Goal: Navigation & Orientation: Understand site structure

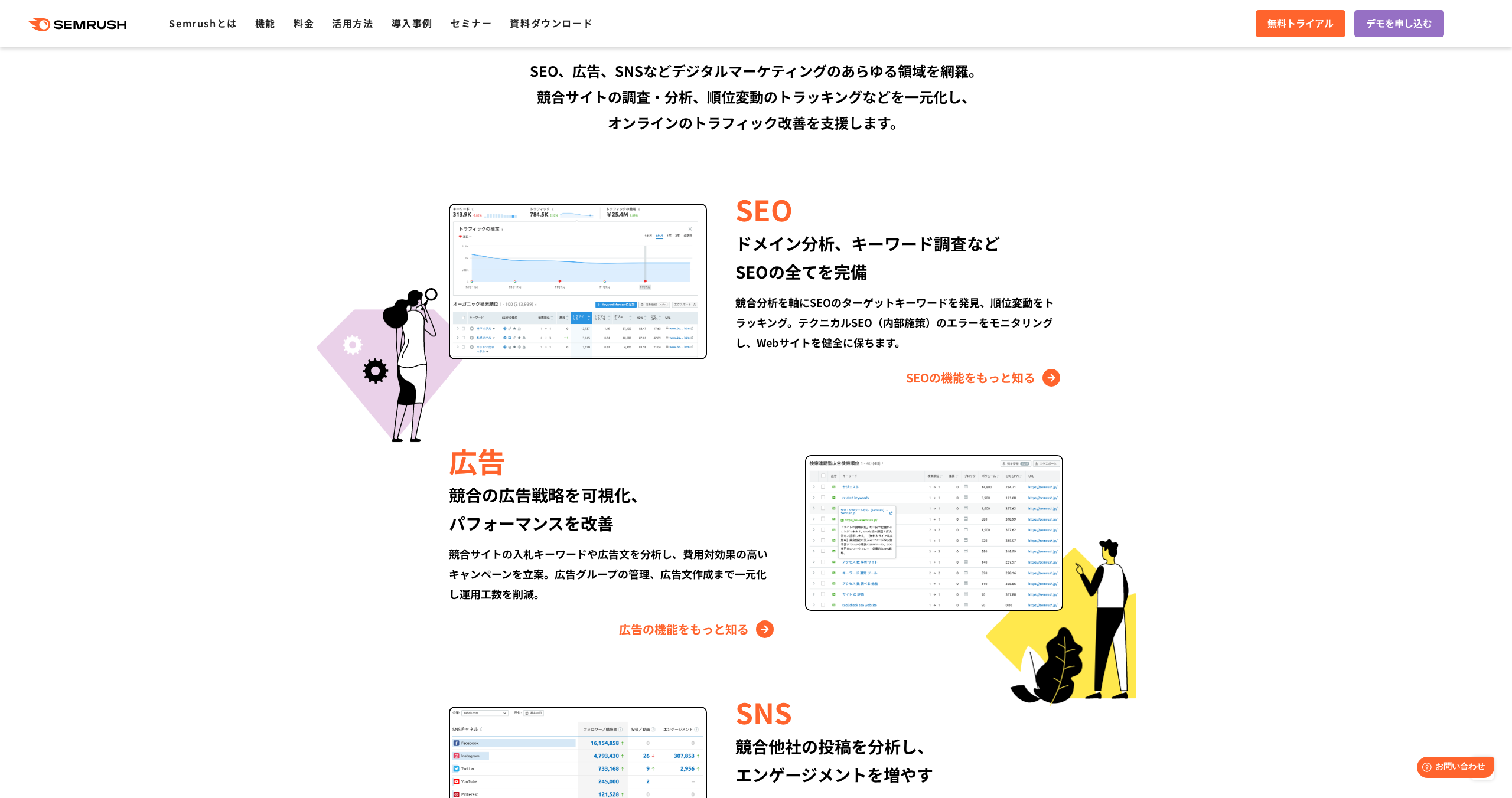
scroll to position [1015, 0]
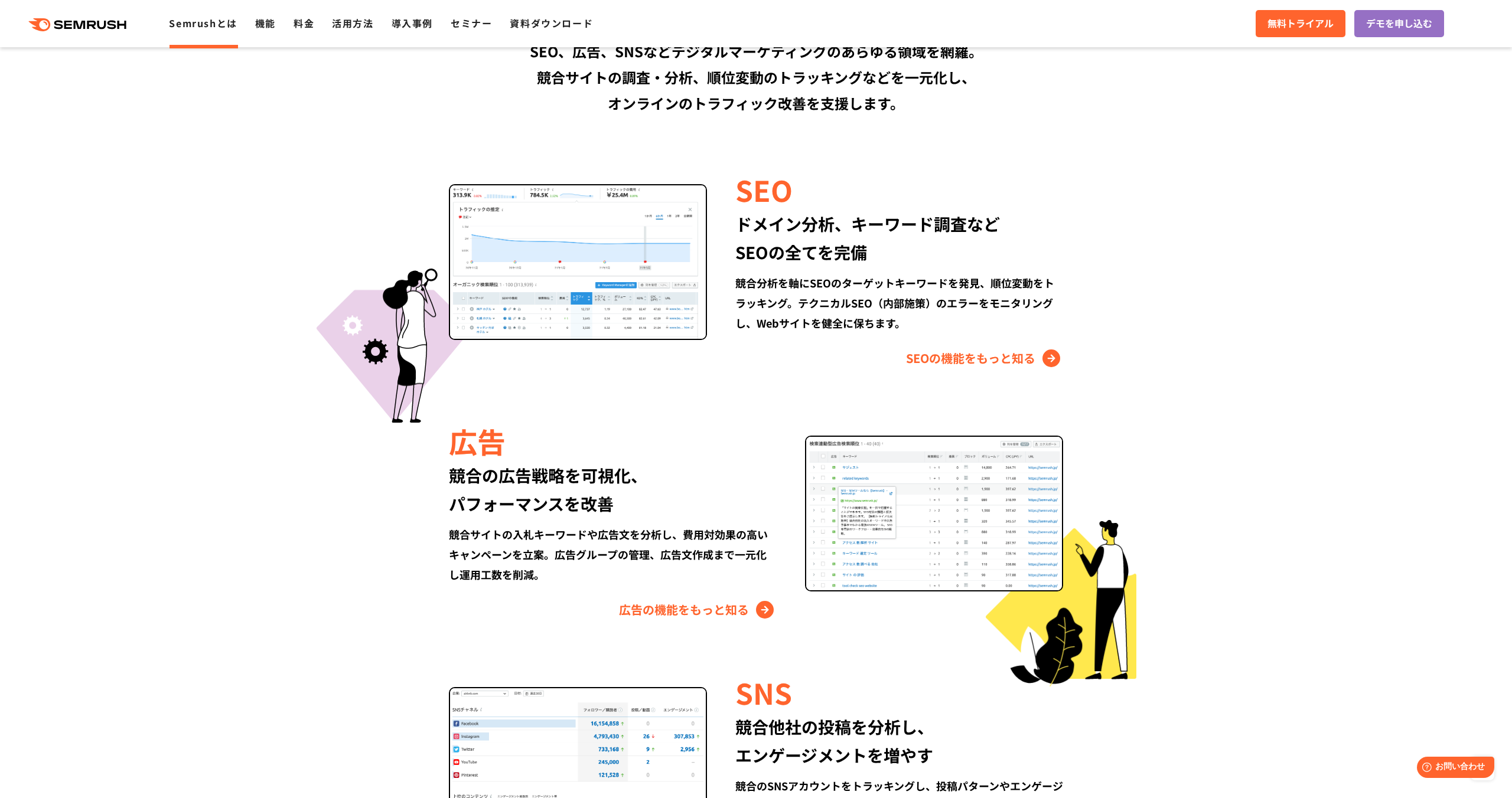
click at [203, 24] on link "Semrushとは" at bounding box center [203, 23] width 68 height 14
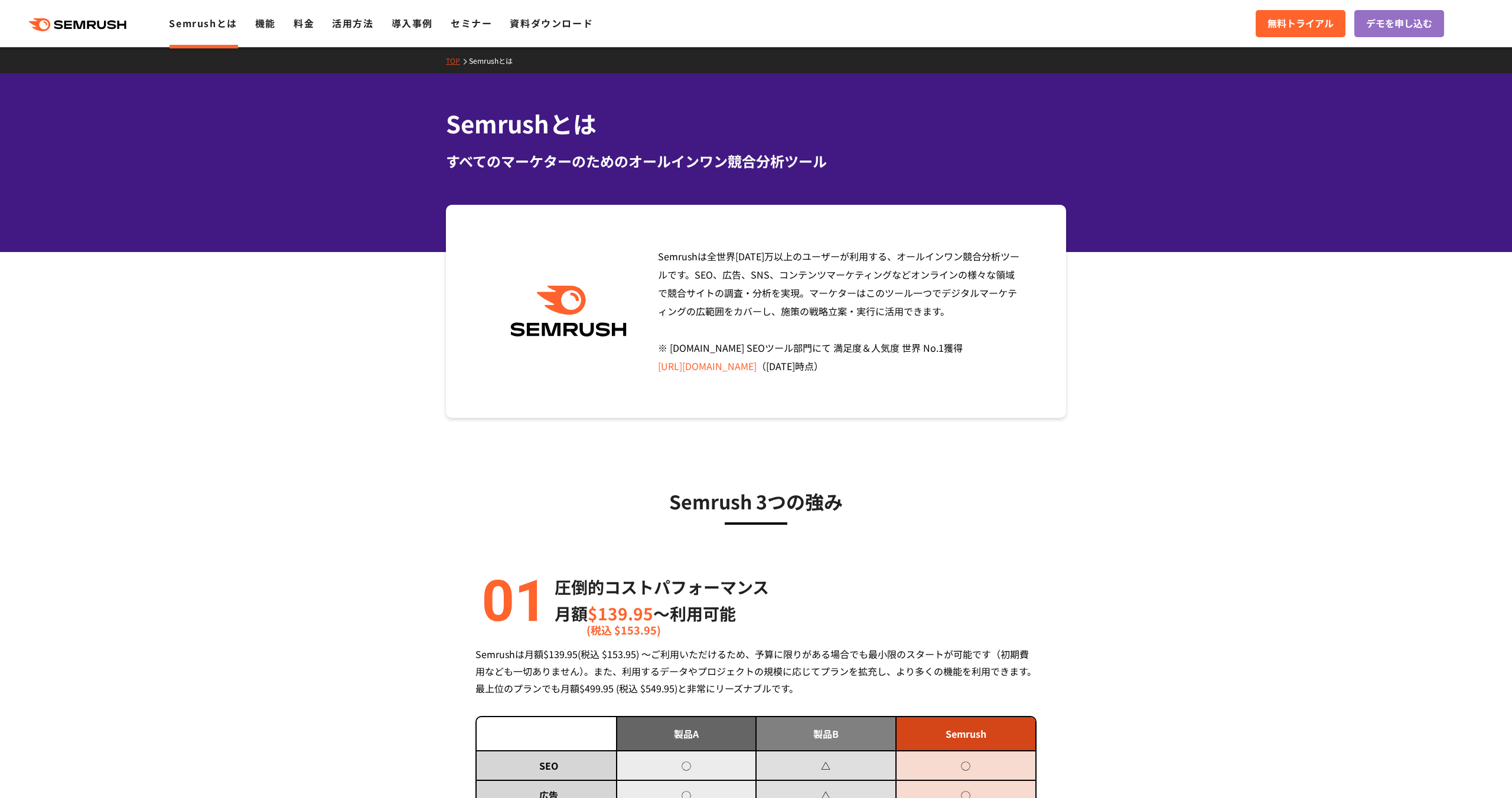
click at [264, 33] on div ".cls {fill: #FF642D;} .cls {fill: #FF642D;} Semrushとは 機能 料金 活用方法 導入事例 セミナー 資料ダウ…" at bounding box center [756, 24] width 1512 height 35
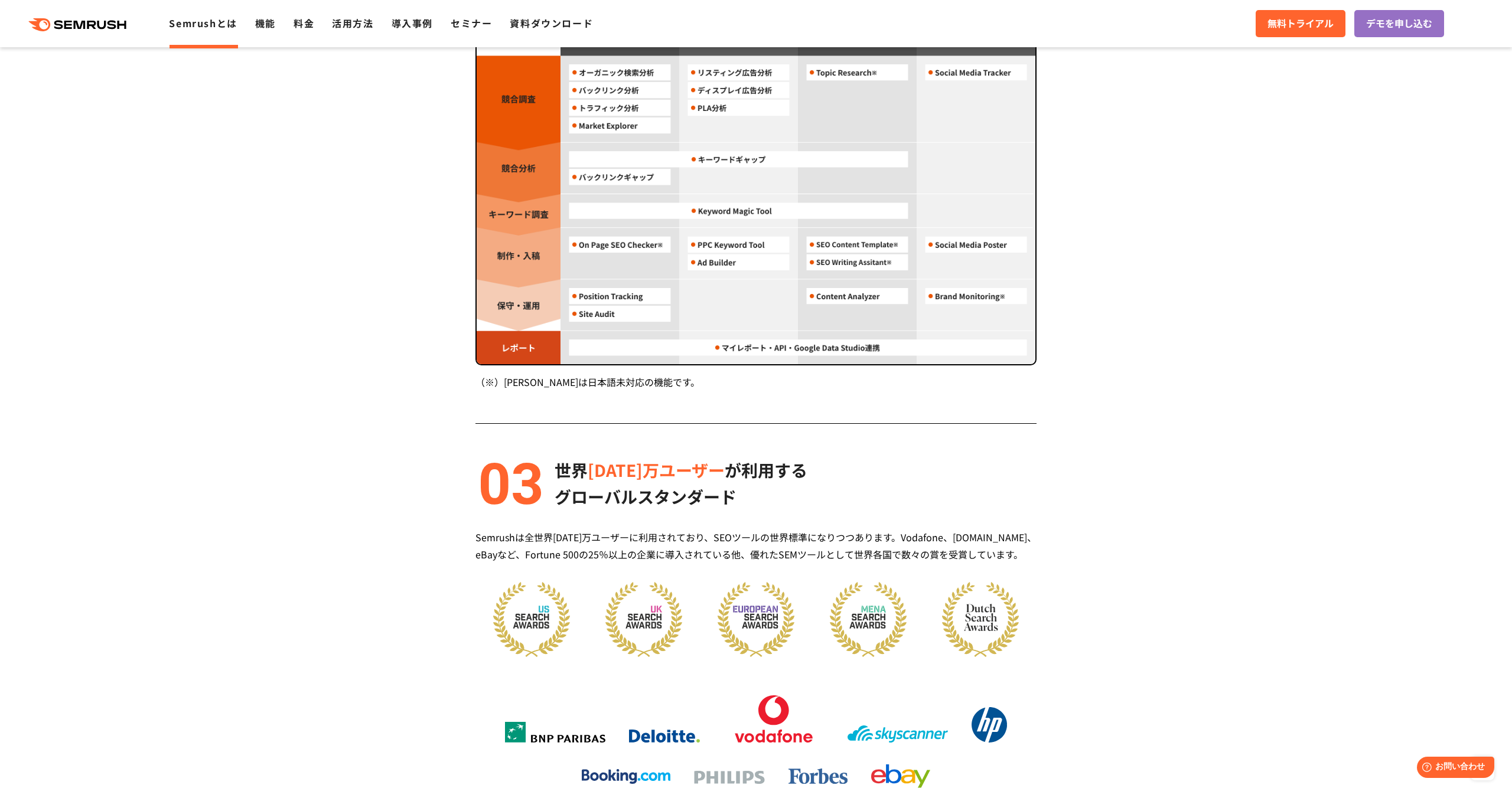
scroll to position [1017, 0]
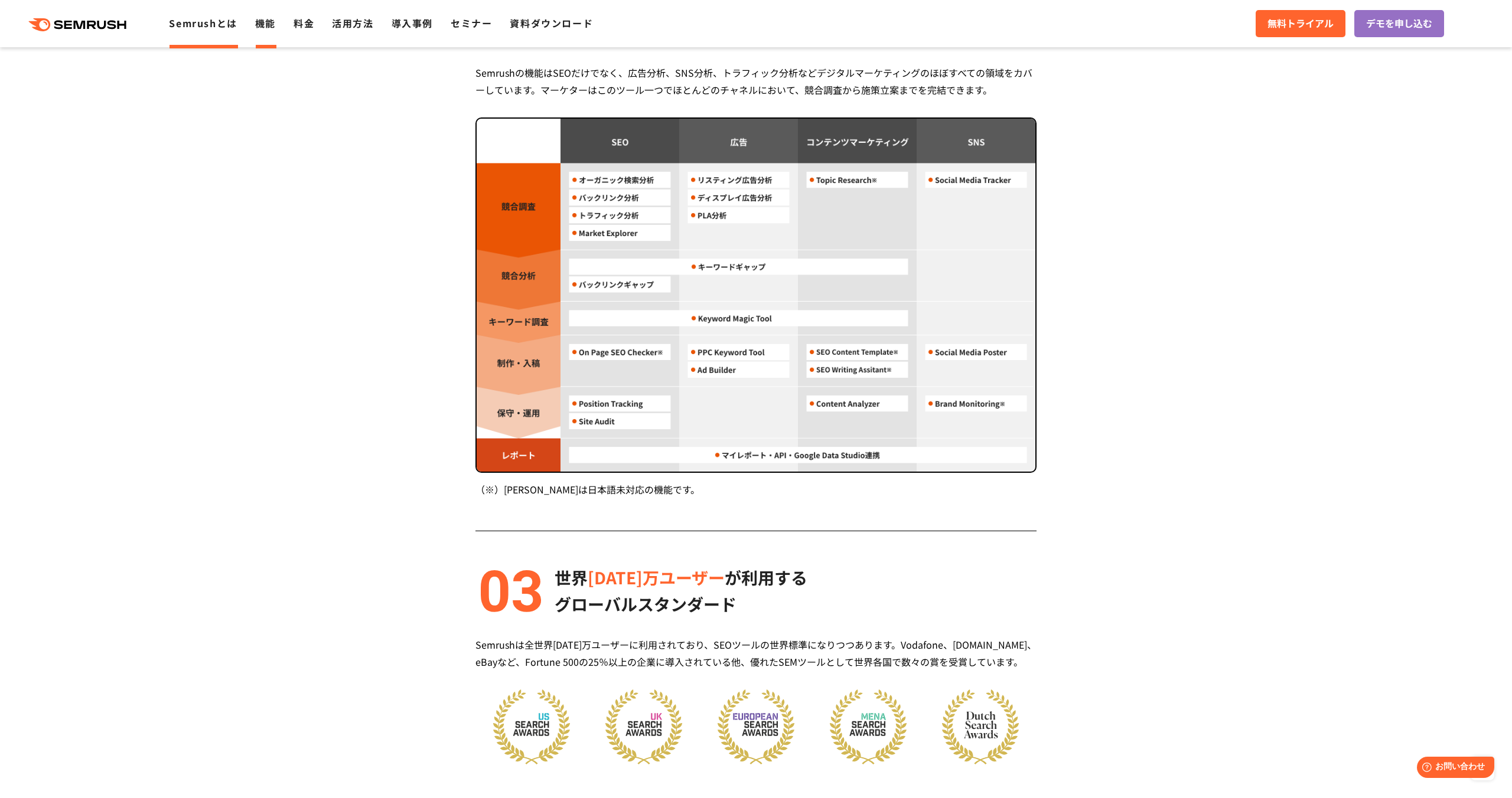
click at [262, 22] on link "機能" at bounding box center [265, 23] width 20 height 14
